Goal: Information Seeking & Learning: Check status

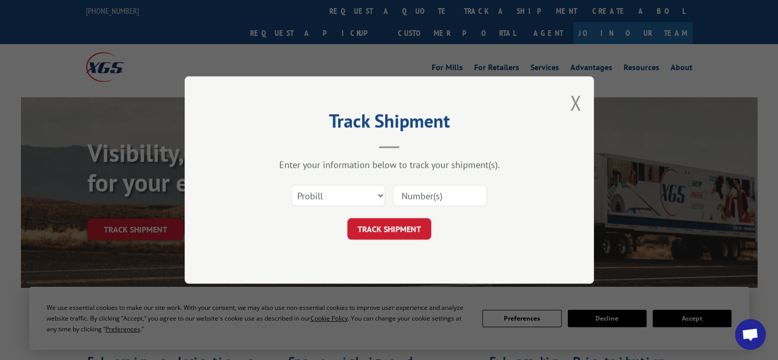
click at [440, 185] on input at bounding box center [440, 195] width 94 height 21
paste input "17691570"
type input "17691570"
click at [398, 220] on button "TRACK SHIPMENT" at bounding box center [389, 228] width 84 height 21
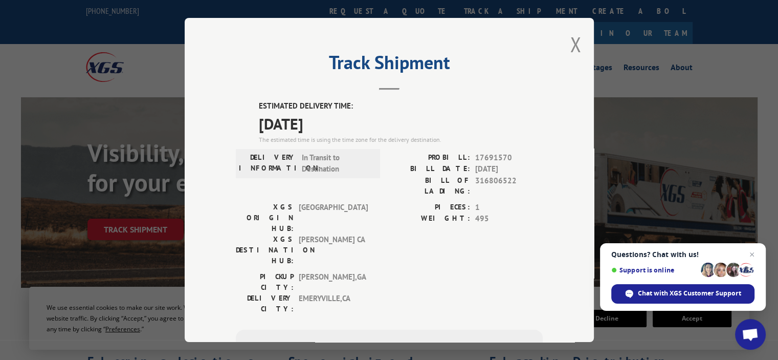
click at [295, 190] on div "DELIVERY INFORMATION: In Transit to Destination" at bounding box center [308, 177] width 144 height 50
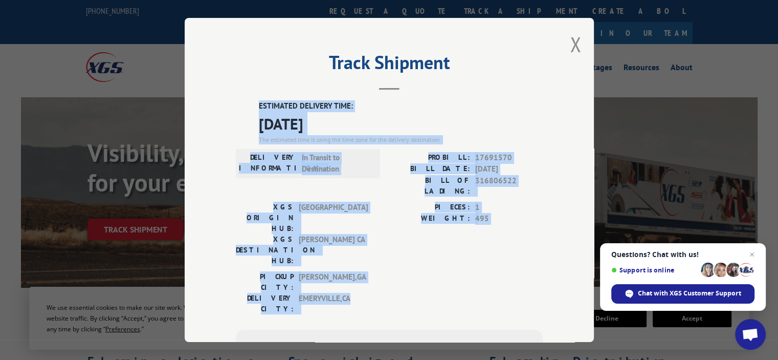
drag, startPoint x: 354, startPoint y: 250, endPoint x: 217, endPoint y: 103, distance: 200.1
click at [217, 103] on div "Track Shipment ESTIMATED DELIVERY TIME: [DATE] The estimated time is using the …" at bounding box center [389, 180] width 409 height 324
copy div "ESTIMATED DELIVERY TIME: [DATE] The estimated time is using the time zone for t…"
click at [376, 223] on div "XGS ORIGIN HUB: TUNNEL HILL XGS DESTINATION HUB: TRACY [GEOGRAPHIC_DATA] PIECES…" at bounding box center [389, 237] width 307 height 70
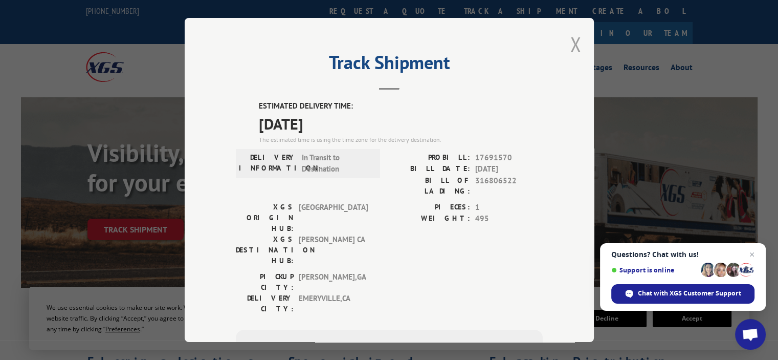
click at [575, 42] on button "Close modal" at bounding box center [575, 44] width 11 height 27
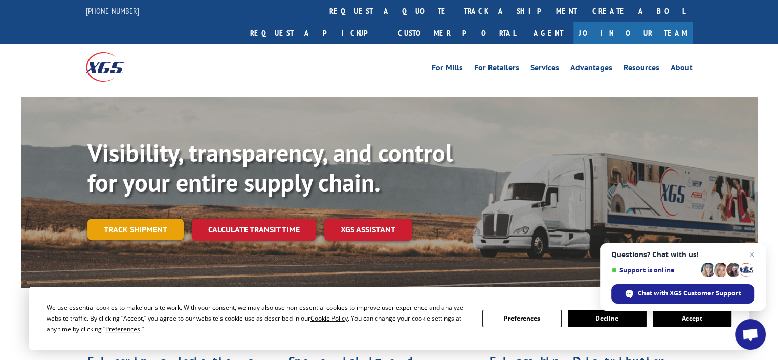
click at [155, 218] on link "Track shipment" at bounding box center [135, 228] width 96 height 21
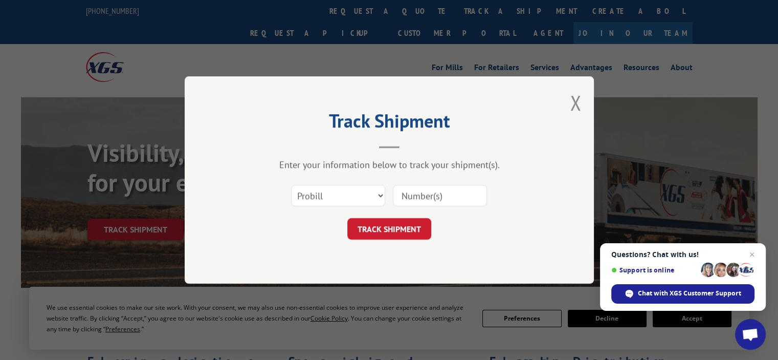
click at [451, 198] on input at bounding box center [440, 195] width 94 height 21
paste input "17691728"
type input "17691728"
click at [385, 225] on button "TRACK SHIPMENT" at bounding box center [389, 228] width 84 height 21
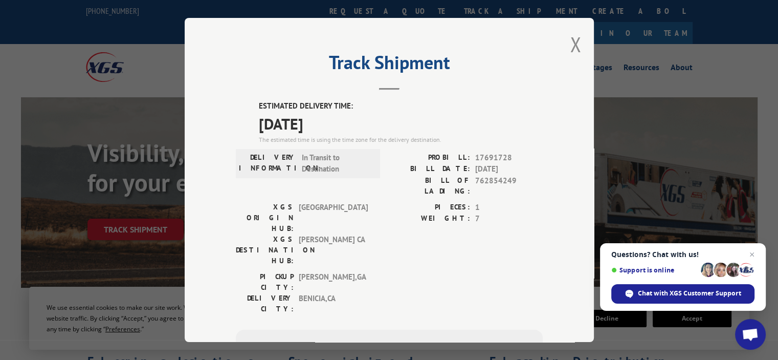
drag, startPoint x: 304, startPoint y: 118, endPoint x: 389, endPoint y: 104, distance: 86.1
click at [311, 116] on span "[DATE]" at bounding box center [401, 123] width 284 height 23
click at [570, 42] on button "Close modal" at bounding box center [575, 44] width 11 height 27
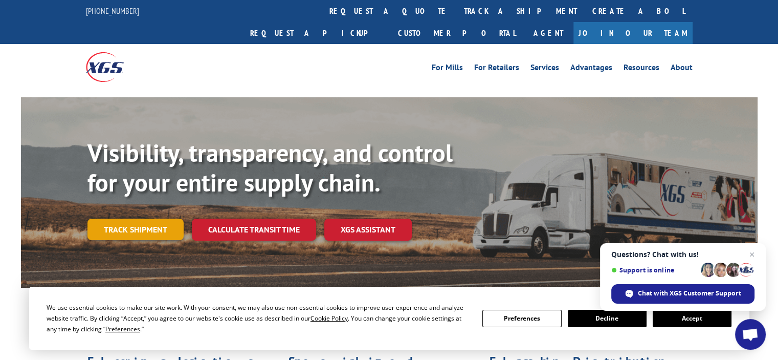
click at [141, 218] on link "Track shipment" at bounding box center [135, 228] width 96 height 21
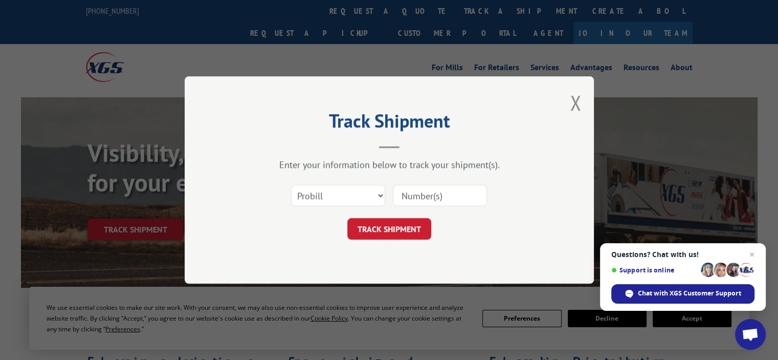
drag, startPoint x: 456, startPoint y: 191, endPoint x: 444, endPoint y: 203, distance: 17.0
click at [456, 191] on input at bounding box center [440, 195] width 94 height 21
paste input "17691602"
type input "17691602"
drag, startPoint x: 382, startPoint y: 234, endPoint x: 393, endPoint y: 238, distance: 12.0
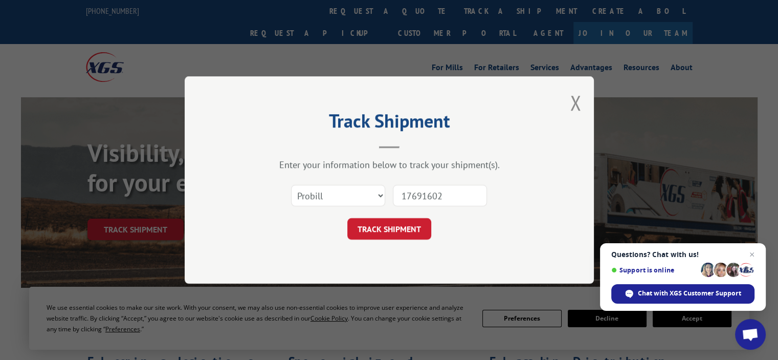
click at [382, 235] on button "TRACK SHIPMENT" at bounding box center [389, 228] width 84 height 21
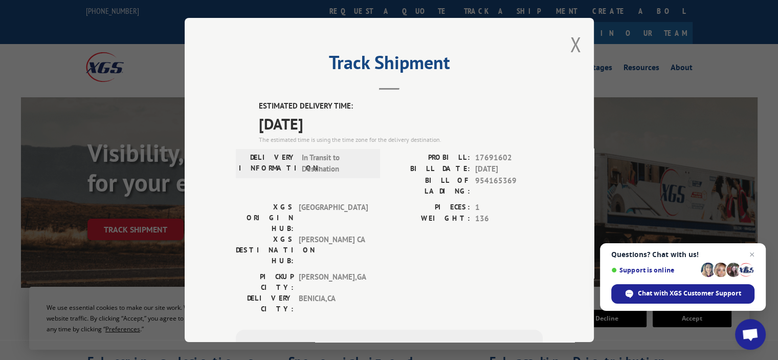
click at [287, 234] on label "XGS DESTINATION HUB:" at bounding box center [265, 250] width 58 height 32
click at [564, 50] on div "Track Shipment ESTIMATED DELIVERY TIME: [DATE] The estimated time is using the …" at bounding box center [389, 180] width 409 height 324
click at [570, 47] on button "Close modal" at bounding box center [575, 44] width 11 height 27
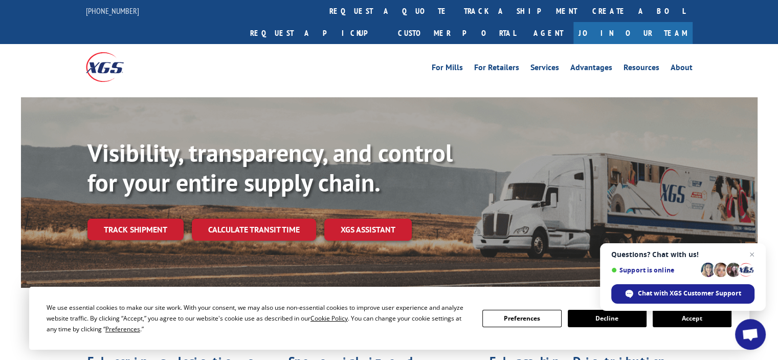
click at [85, 205] on div "Visibility, transparency, and control for your entire supply chain. Track shipm…" at bounding box center [389, 202] width 737 height 210
click at [127, 218] on link "Track shipment" at bounding box center [135, 228] width 96 height 21
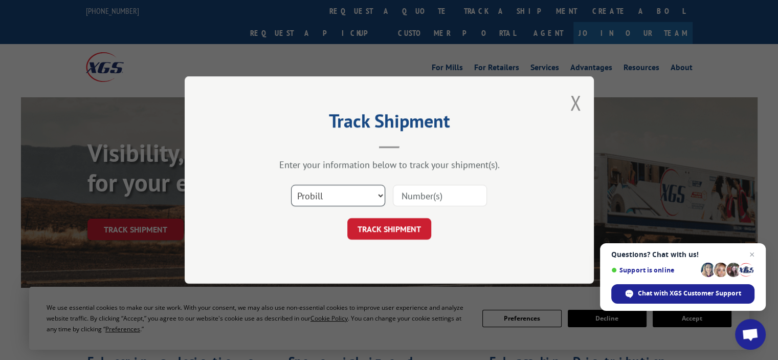
click at [341, 196] on select "Select category... Probill BOL PO" at bounding box center [338, 195] width 94 height 21
click at [291, 185] on select "Select category... Probill BOL PO" at bounding box center [338, 195] width 94 height 21
click at [324, 193] on select "Select category... Probill BOL PO" at bounding box center [338, 195] width 94 height 21
select select "probill"
click at [291, 185] on select "Select category... Probill BOL PO" at bounding box center [338, 195] width 94 height 21
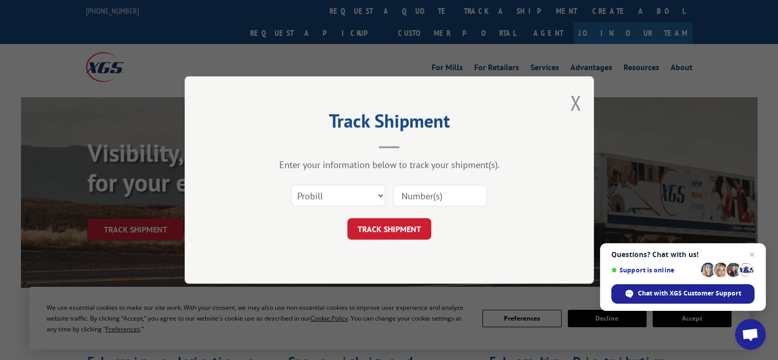
drag, startPoint x: 260, startPoint y: 226, endPoint x: 270, endPoint y: 222, distance: 10.8
click at [270, 222] on div "TRACK SHIPMENT" at bounding box center [389, 228] width 307 height 21
drag, startPoint x: 471, startPoint y: 181, endPoint x: 455, endPoint y: 191, distance: 19.0
click at [473, 181] on div "Select category... Probill BOL PO" at bounding box center [389, 196] width 307 height 34
click at [450, 193] on input at bounding box center [440, 195] width 94 height 21
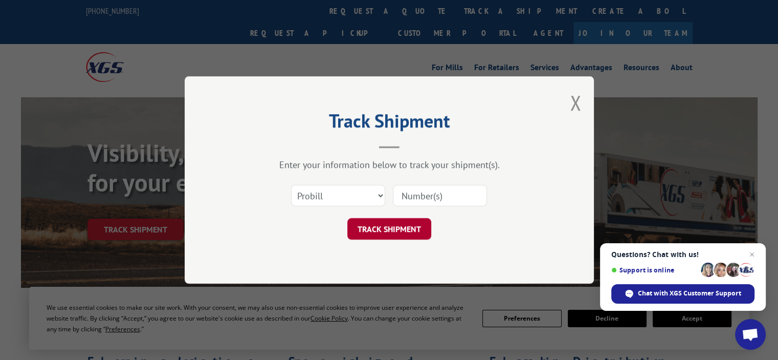
paste input "17691736"
type input "17691736"
click at [402, 226] on button "TRACK SHIPMENT" at bounding box center [389, 228] width 84 height 21
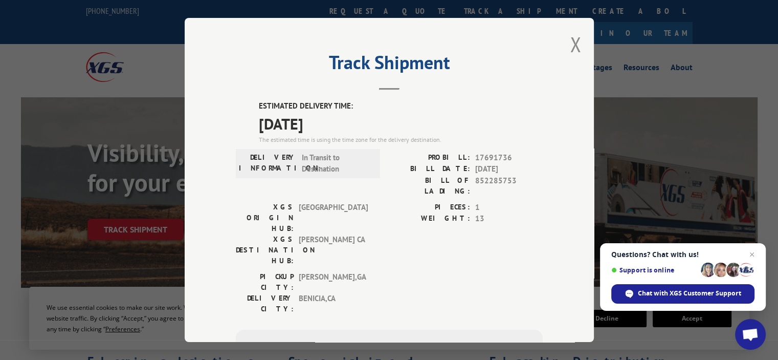
click at [564, 47] on div "Track Shipment ESTIMATED DELIVERY TIME: [DATE] The estimated time is using the …" at bounding box center [389, 180] width 409 height 324
click at [573, 49] on button "Close modal" at bounding box center [575, 44] width 11 height 27
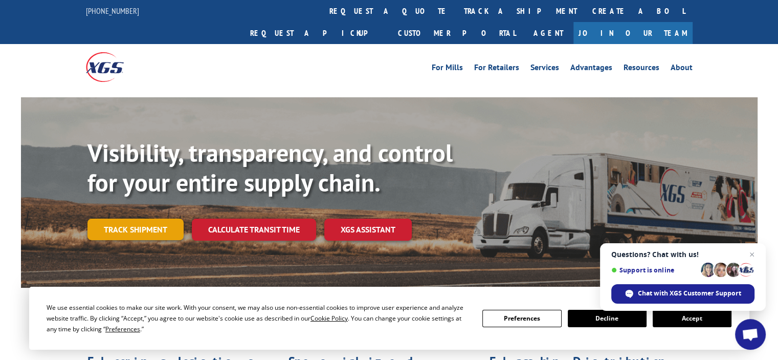
click at [141, 218] on link "Track shipment" at bounding box center [135, 228] width 96 height 21
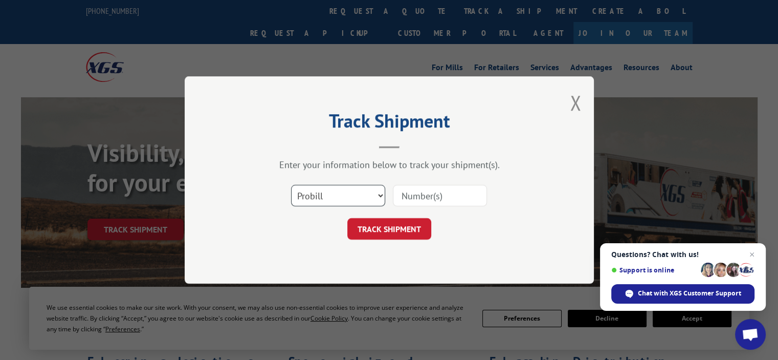
click at [329, 202] on select "Select category... Probill BOL PO" at bounding box center [338, 195] width 94 height 21
select select "bol"
click at [291, 185] on select "Select category... Probill BOL PO" at bounding box center [338, 195] width 94 height 21
click at [444, 185] on input at bounding box center [440, 195] width 94 height 21
paste input "363495"
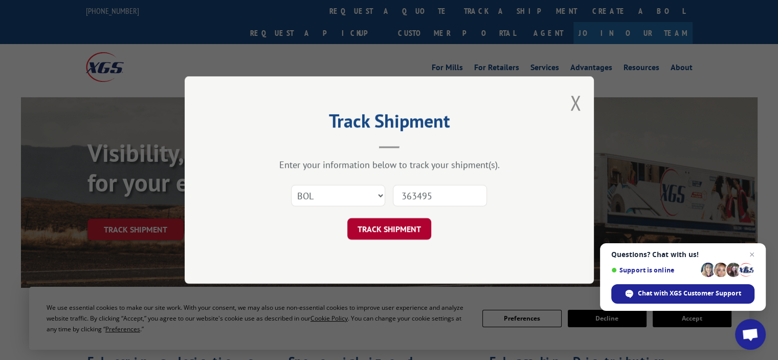
type input "363495"
click at [362, 239] on button "TRACK SHIPMENT" at bounding box center [389, 228] width 84 height 21
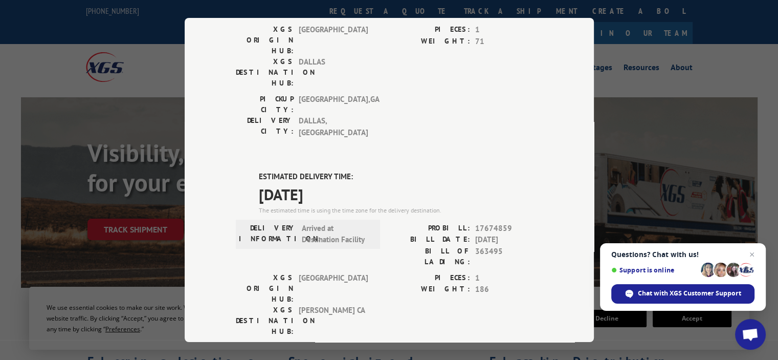
scroll to position [147, 0]
